Goal: Task Accomplishment & Management: Use online tool/utility

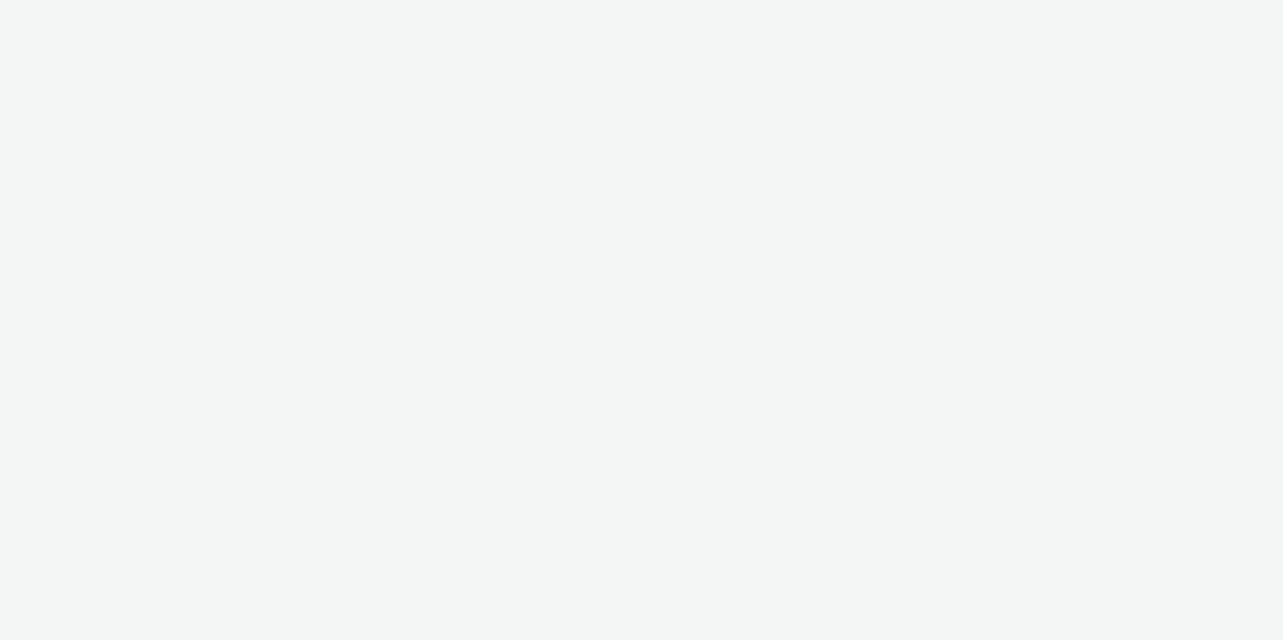
select select "d57a0b46-ef33-4938-977b-e6d07593e41f"
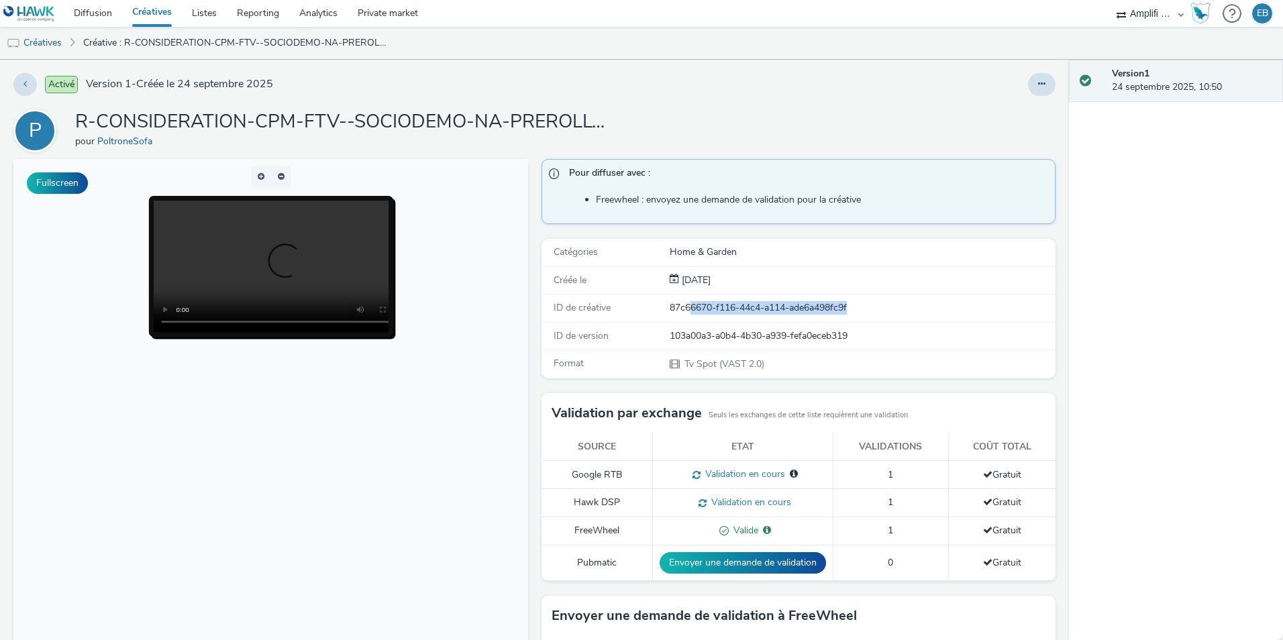
drag, startPoint x: 683, startPoint y: 306, endPoint x: 884, endPoint y: 306, distance: 200.6
click at [884, 306] on div "87c66670-f116-44c4-a114-ade6a498fc9f" at bounding box center [862, 307] width 384 height 13
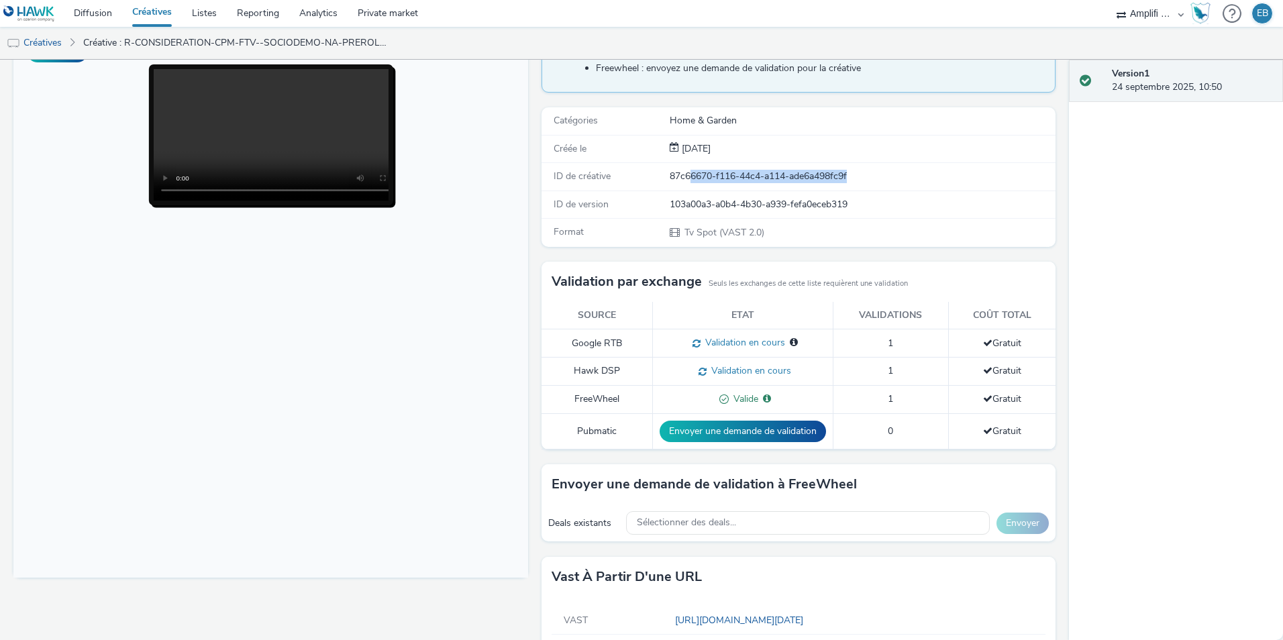
scroll to position [179, 0]
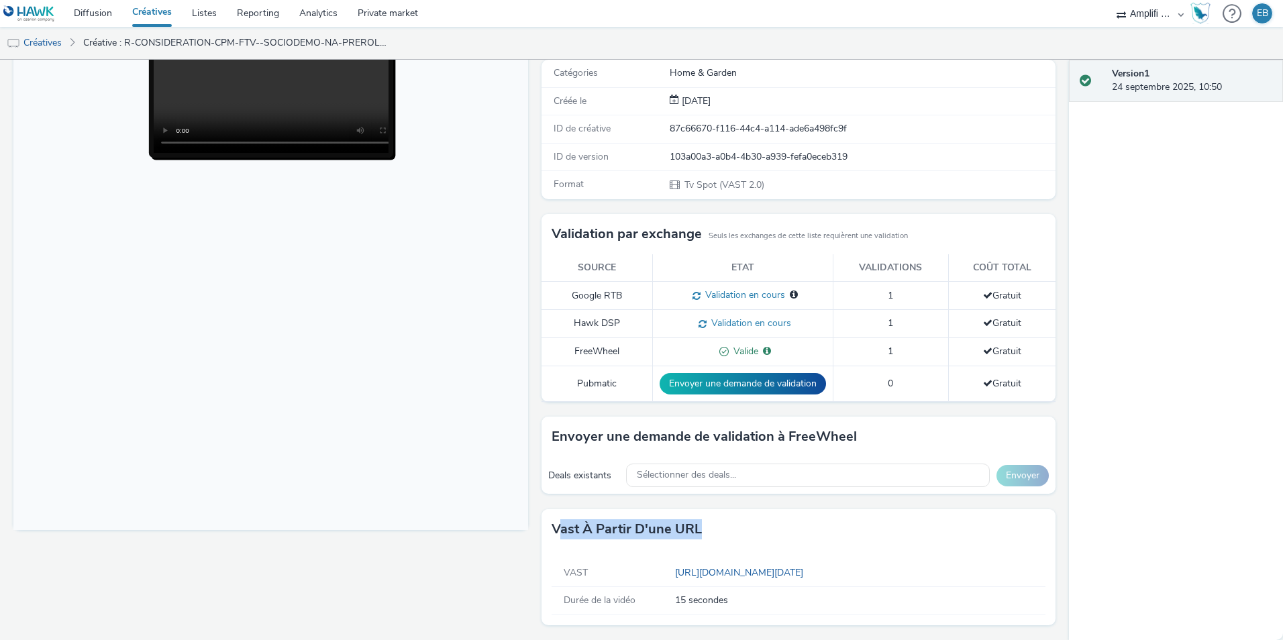
drag, startPoint x: 555, startPoint y: 535, endPoint x: 722, endPoint y: 515, distance: 168.2
click at [722, 515] on div "Vast à partir d'une URL" at bounding box center [798, 529] width 515 height 40
click at [403, 400] on body at bounding box center [270, 256] width 515 height 550
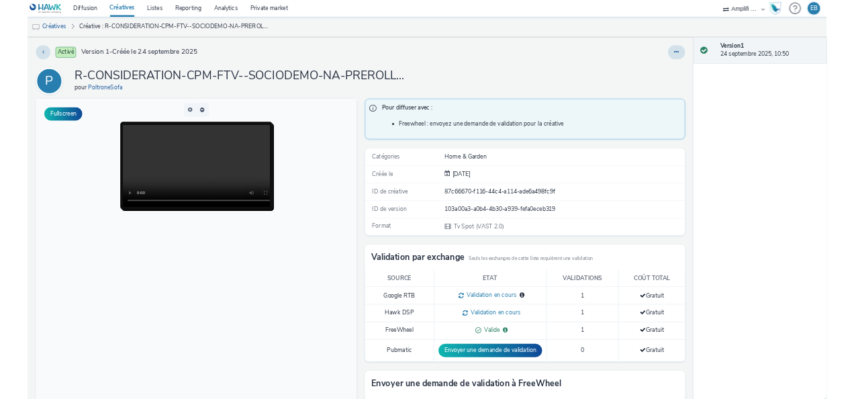
scroll to position [0, 0]
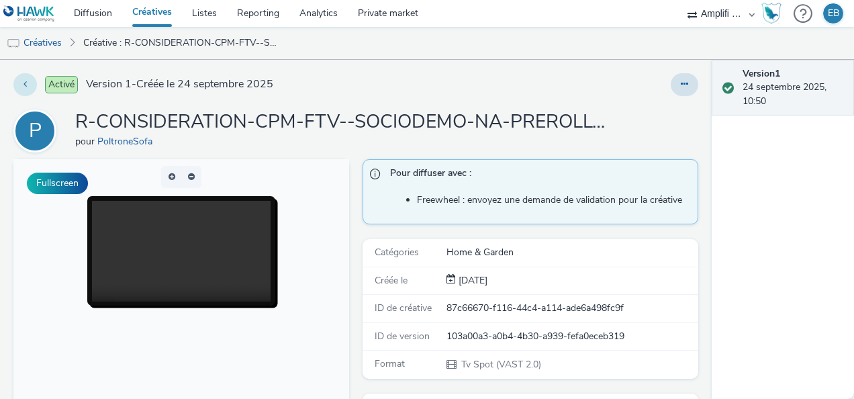
click at [26, 79] on button at bounding box center [24, 84] width 23 height 23
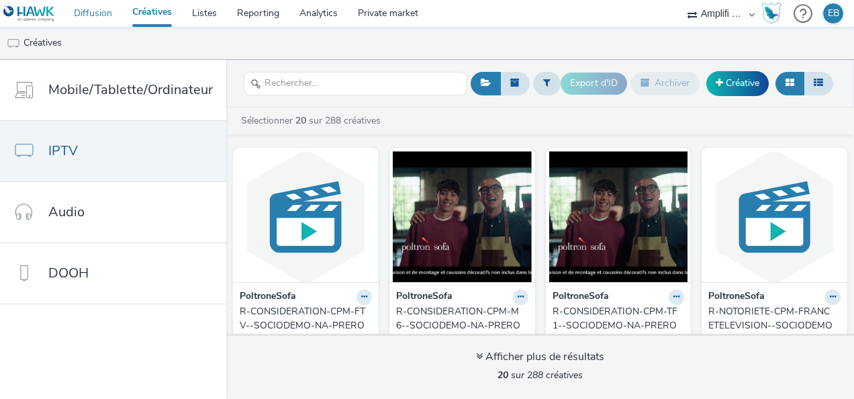
click at [94, 14] on link "Diffusion" at bounding box center [93, 13] width 58 height 27
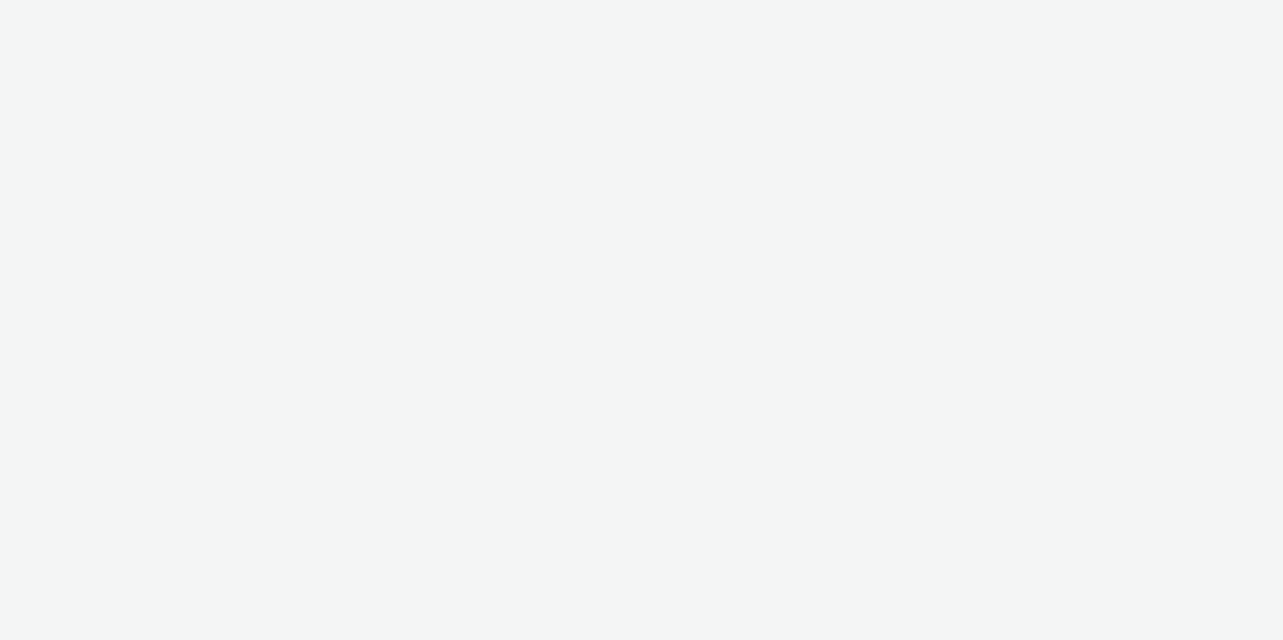
select select "d57a0b46-ef33-4938-977b-e6d07593e41f"
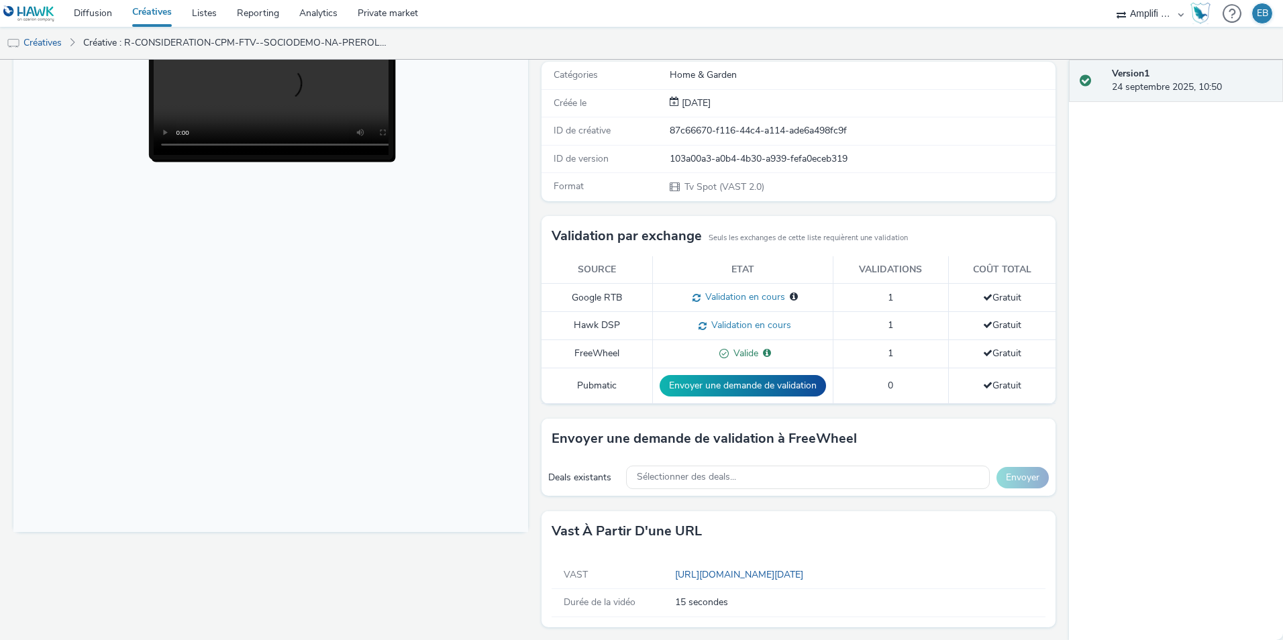
scroll to position [179, 0]
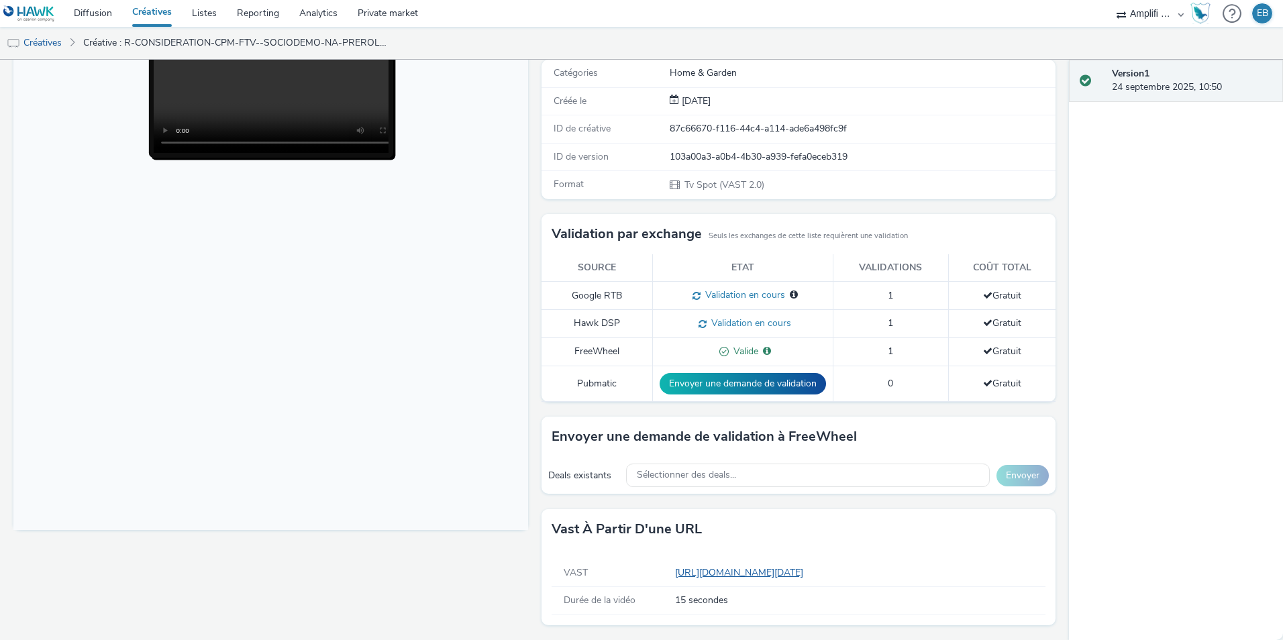
click at [702, 568] on link "[URL][DOMAIN_NAME][DATE]" at bounding box center [742, 572] width 134 height 13
click at [691, 572] on link "[URL][DOMAIN_NAME][DATE]" at bounding box center [742, 572] width 134 height 13
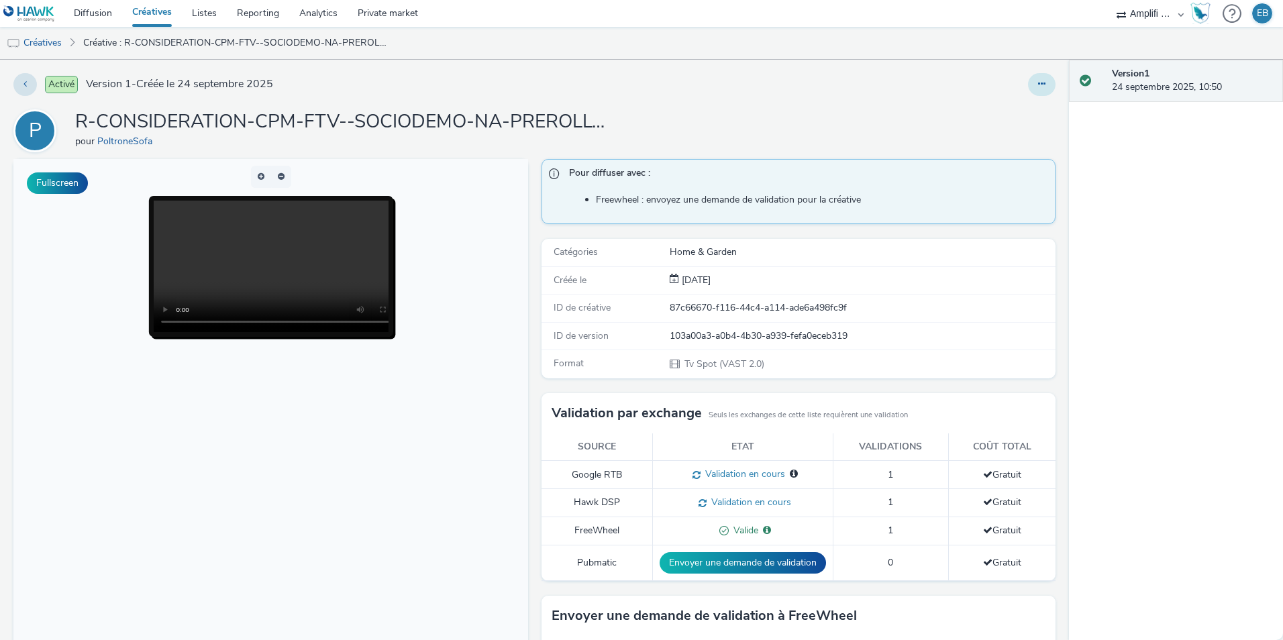
click at [1037, 78] on button at bounding box center [1042, 84] width 28 height 23
click at [1011, 111] on link "Modifier" at bounding box center [1005, 111] width 101 height 27
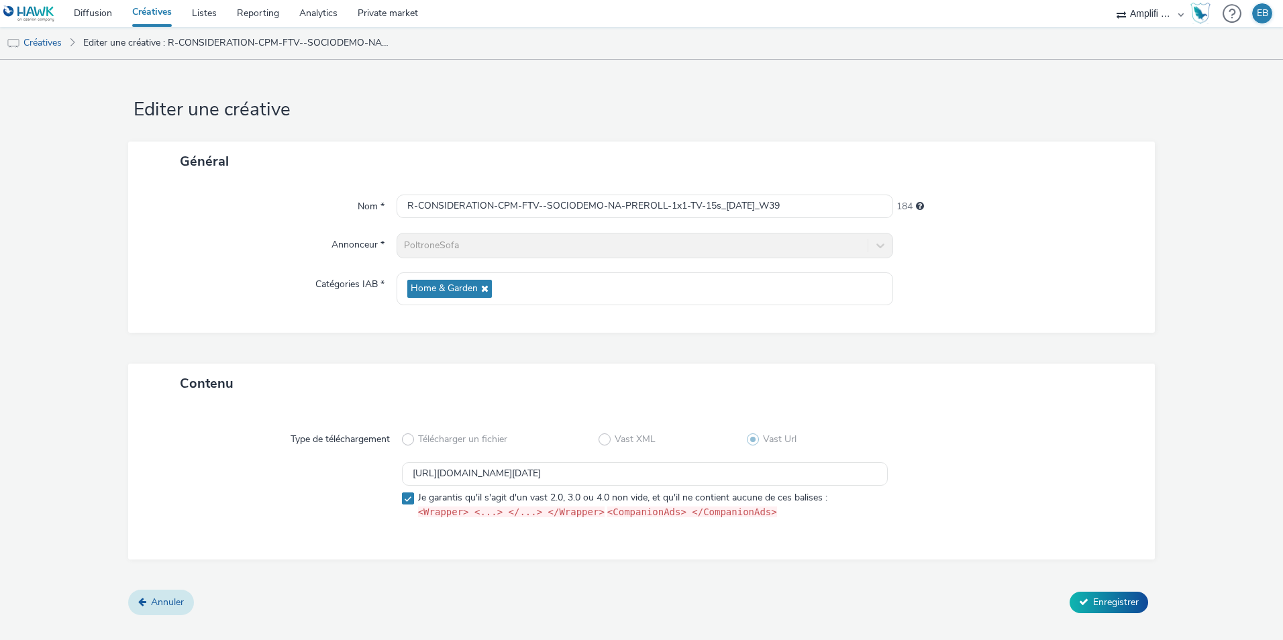
click at [170, 590] on link "Annuler" at bounding box center [161, 602] width 66 height 25
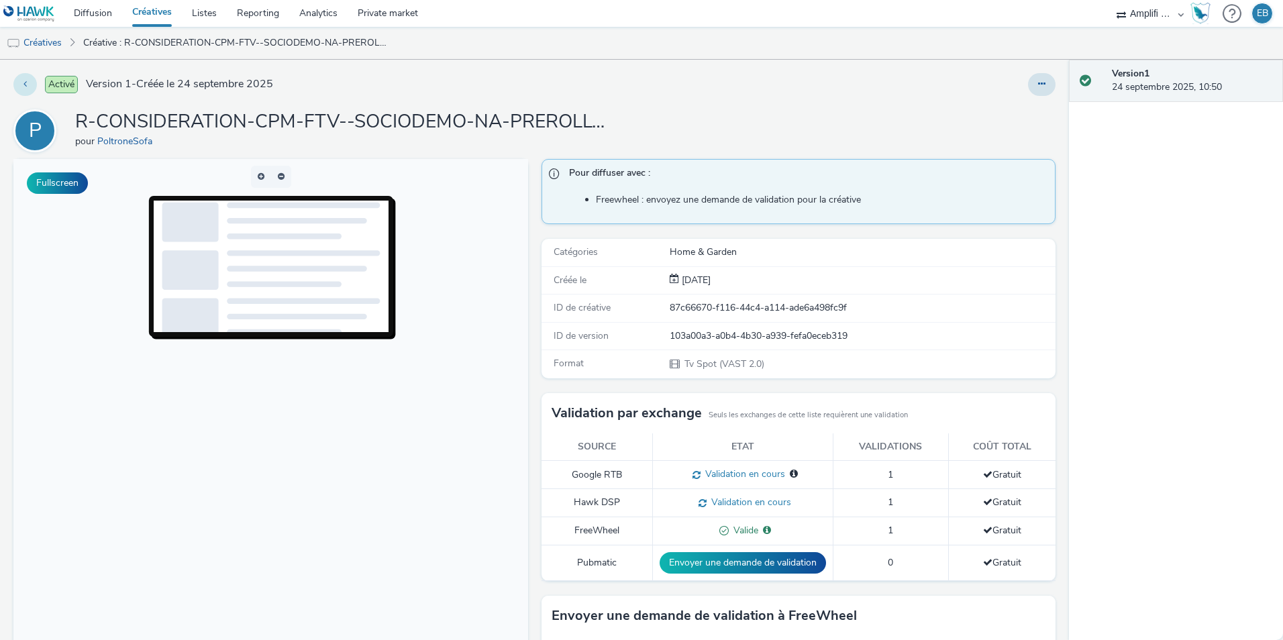
click at [30, 95] on button at bounding box center [24, 84] width 23 height 23
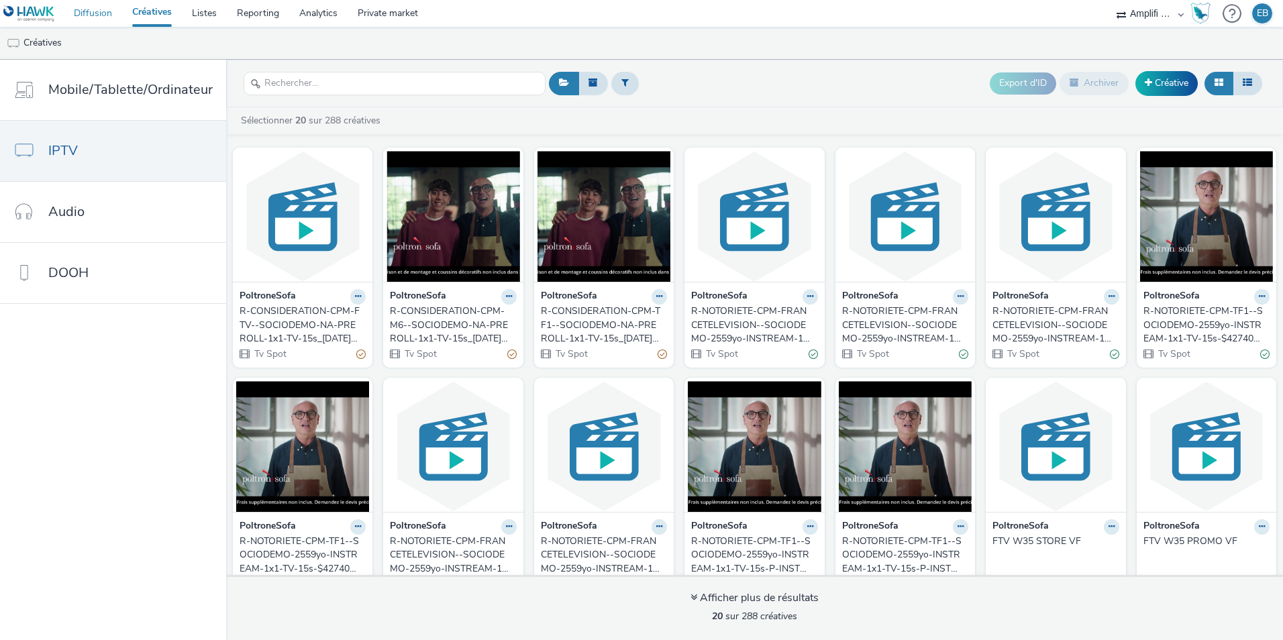
click at [107, 23] on link "Diffusion" at bounding box center [93, 13] width 58 height 27
